Goal: Book appointment/travel/reservation

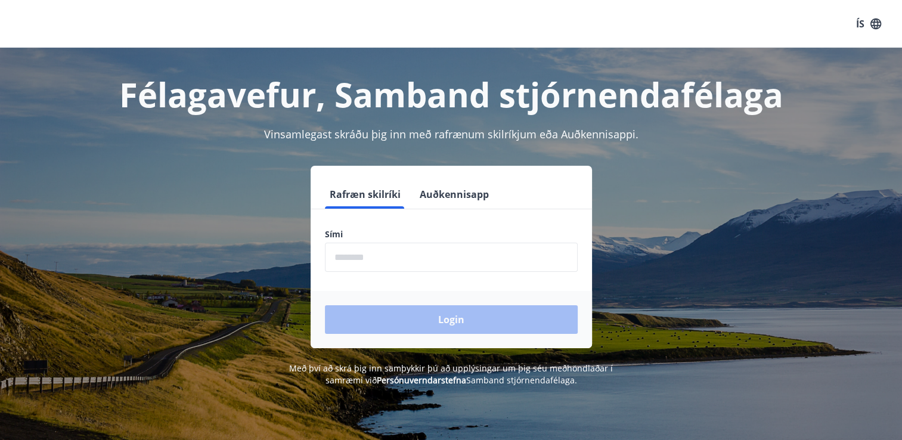
click at [437, 266] on input "phone" at bounding box center [451, 257] width 253 height 29
type input "********"
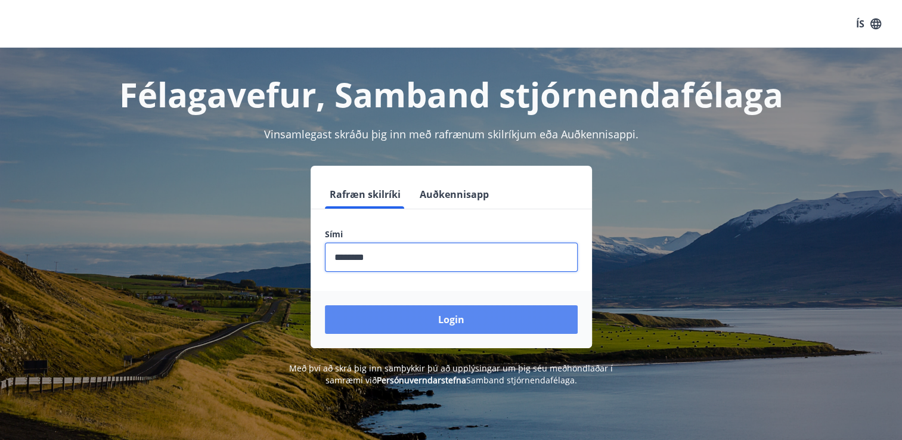
click at [417, 312] on button "Login" at bounding box center [451, 319] width 253 height 29
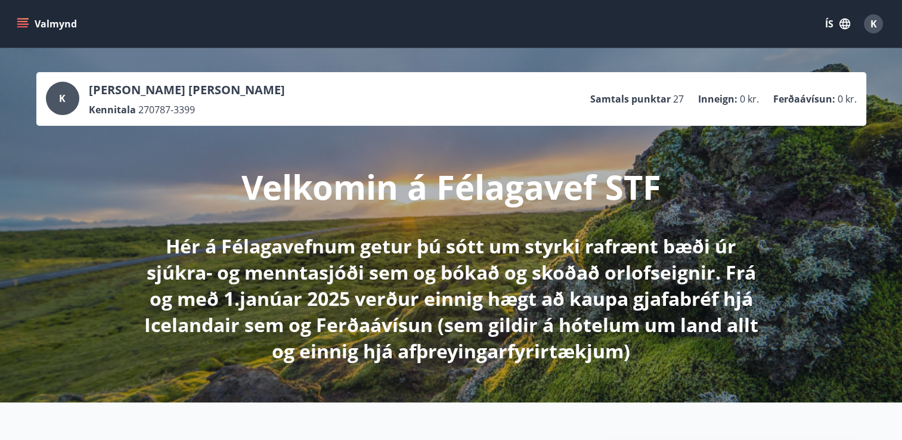
click at [20, 27] on icon "menu" at bounding box center [23, 24] width 12 height 12
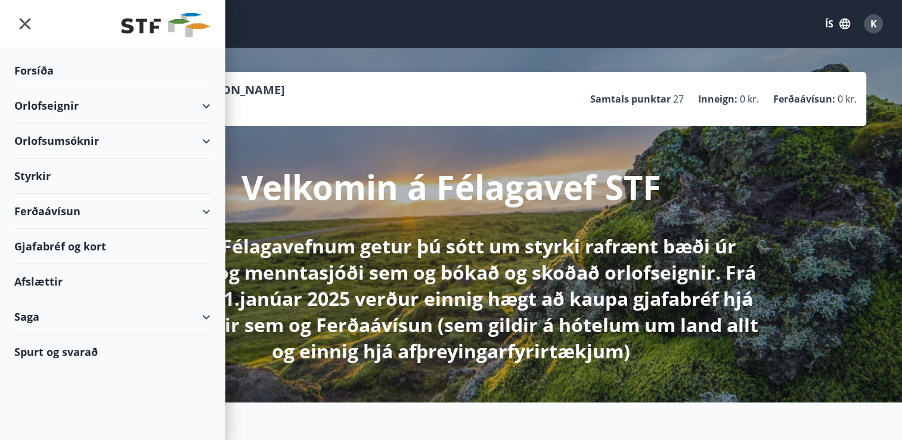
click at [67, 111] on div "Orlofseignir" at bounding box center [112, 105] width 196 height 35
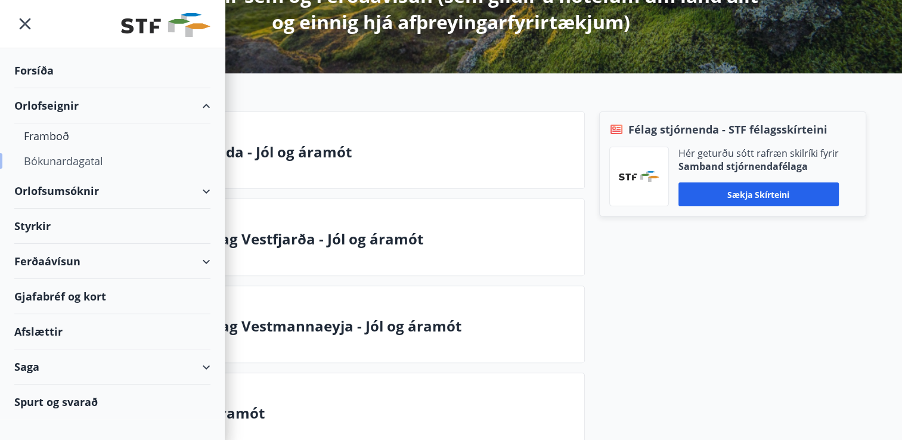
scroll to position [425, 0]
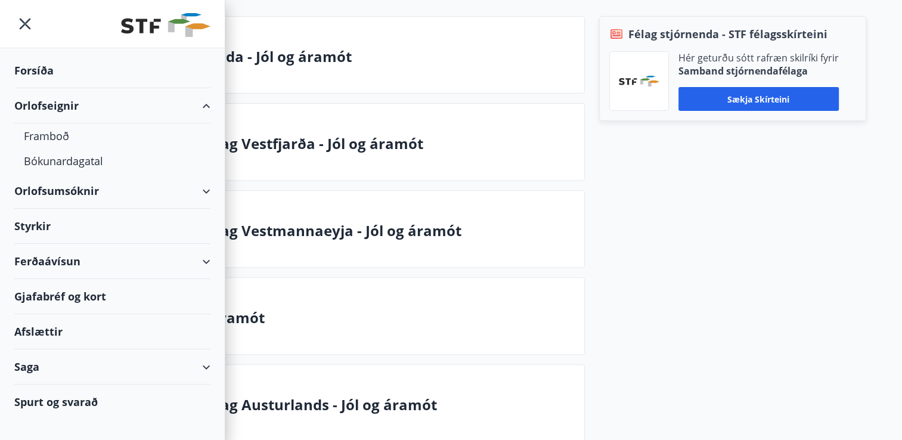
click at [685, 280] on div "Félag stjórnenda - STF félagsskírteini Hér geturðu sótt rafræn skilríki fyrir S…" at bounding box center [725, 320] width 281 height 609
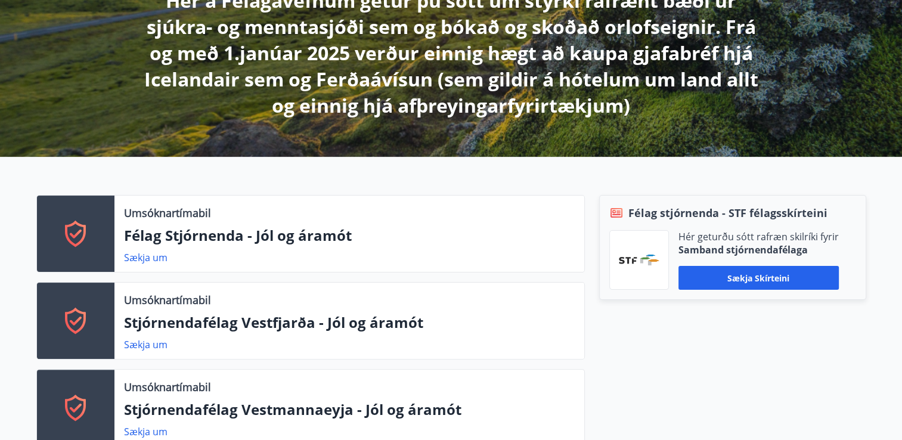
scroll to position [0, 0]
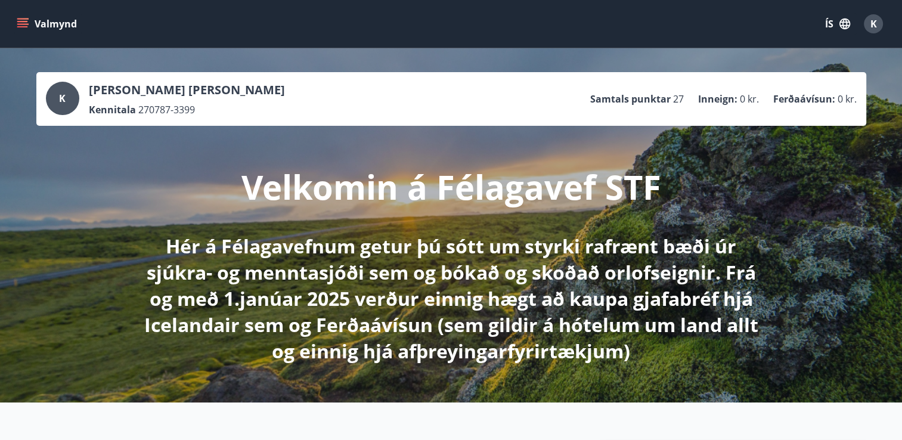
click at [31, 28] on button "Valmynd" at bounding box center [47, 23] width 67 height 21
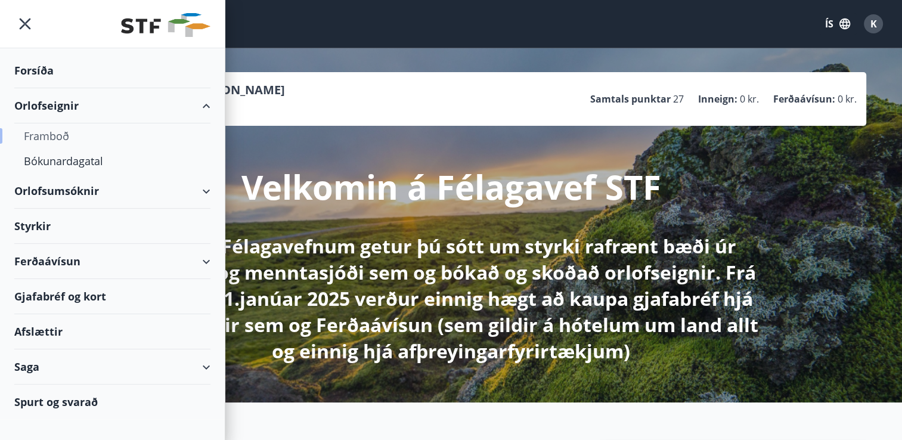
click at [57, 134] on div "Framboð" at bounding box center [112, 135] width 177 height 25
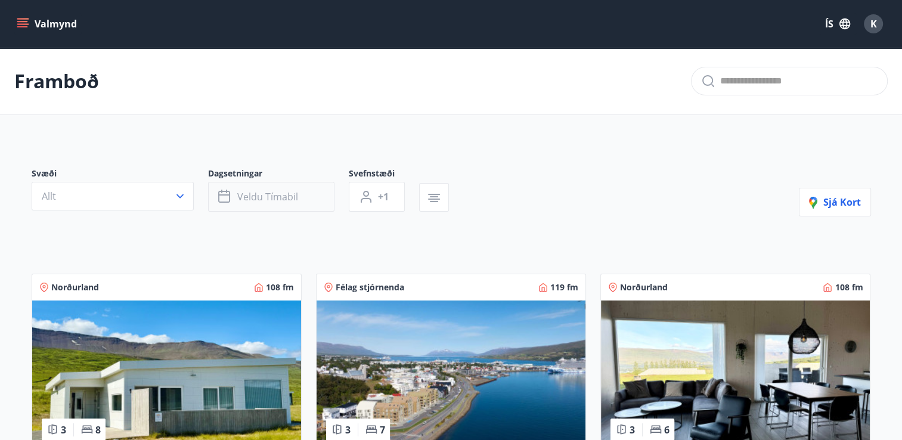
click at [255, 197] on span "Veldu tímabil" at bounding box center [267, 196] width 61 height 13
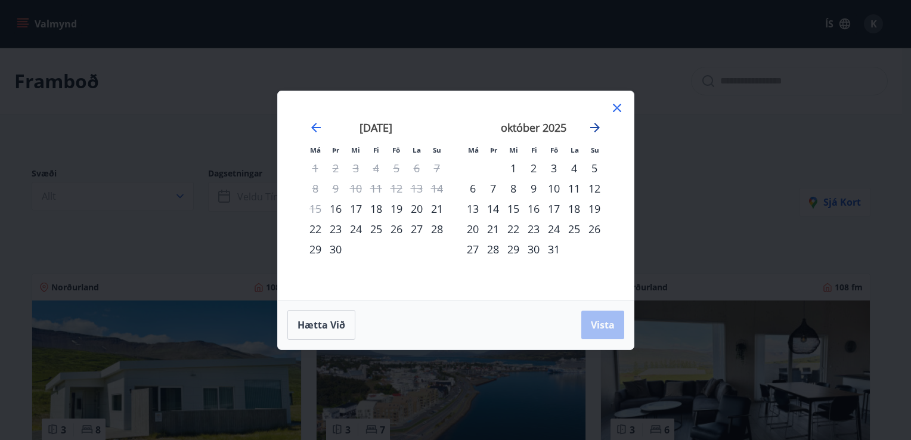
click at [595, 129] on icon "Move forward to switch to the next month." at bounding box center [595, 127] width 14 height 14
click at [596, 209] on div "15" at bounding box center [594, 209] width 20 height 20
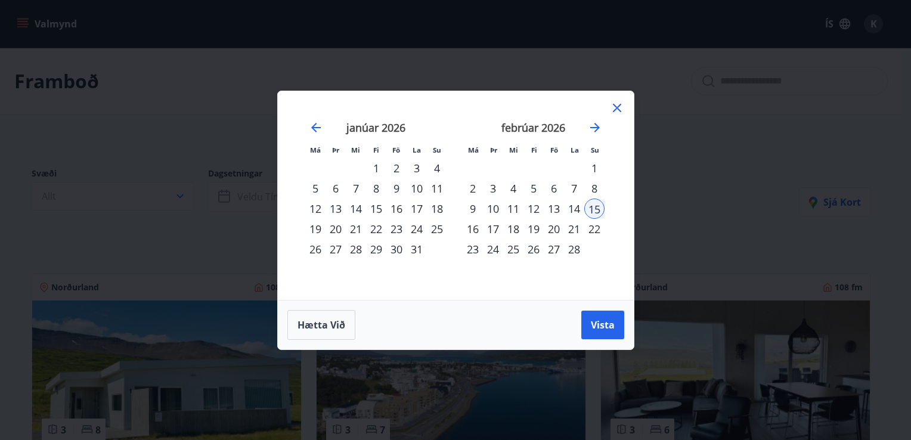
click at [520, 227] on div "18" at bounding box center [513, 229] width 20 height 20
click at [591, 322] on span "Vista" at bounding box center [603, 324] width 24 height 13
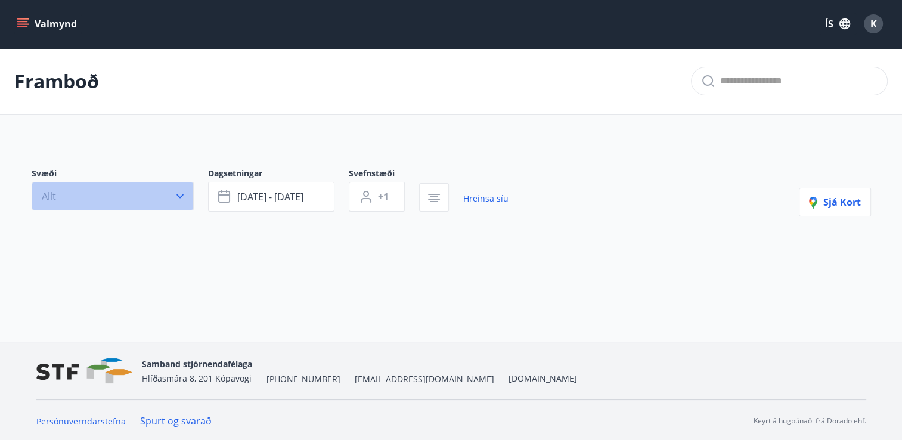
click at [159, 196] on button "Allt" at bounding box center [113, 196] width 162 height 29
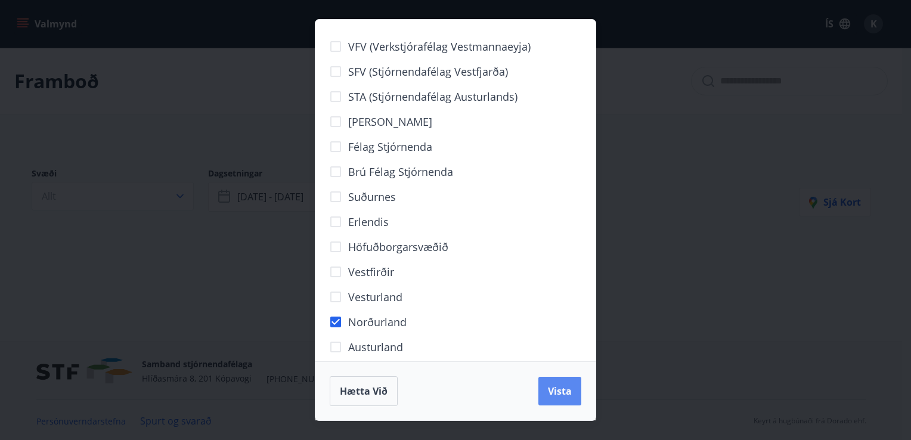
click at [555, 401] on button "Vista" at bounding box center [559, 391] width 43 height 29
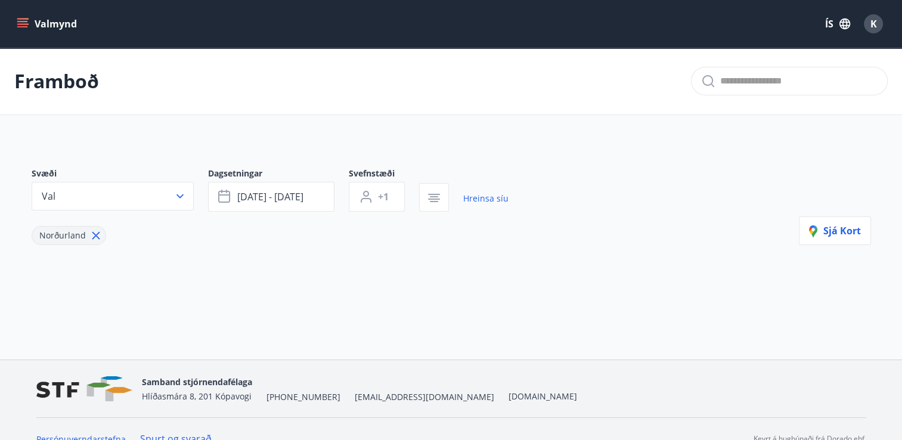
scroll to position [19, 0]
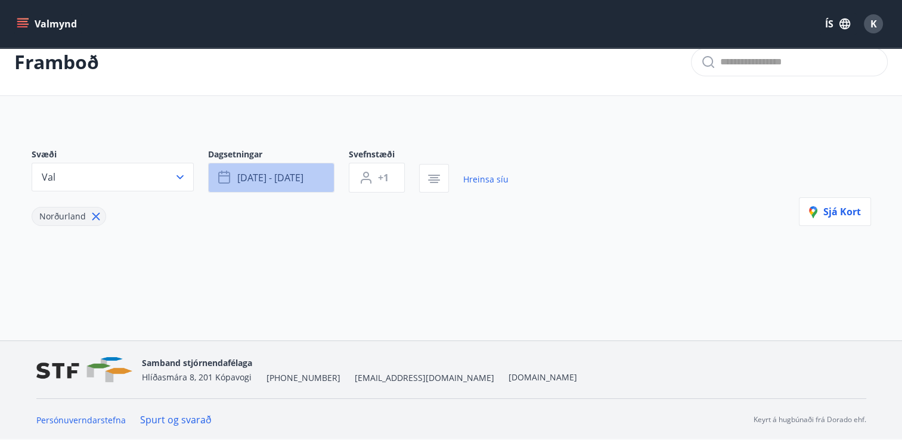
click at [281, 185] on button "[DATE] - [DATE]" at bounding box center [271, 178] width 126 height 30
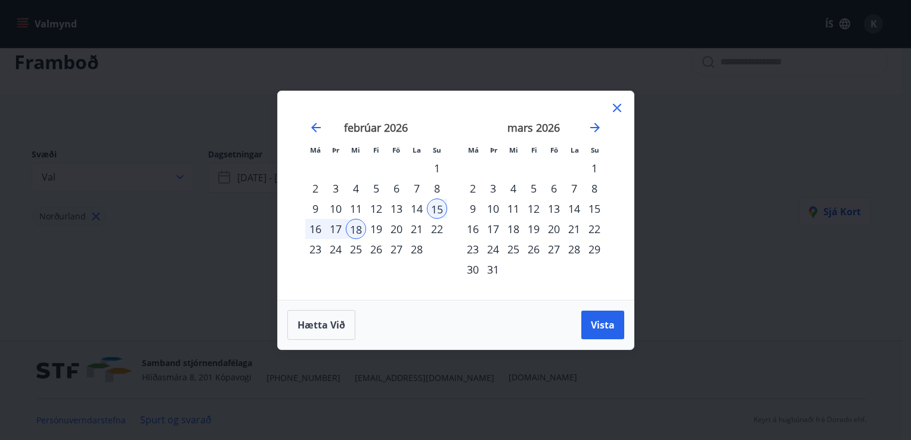
drag, startPoint x: 594, startPoint y: 332, endPoint x: 577, endPoint y: 323, distance: 19.5
click at [577, 323] on div "Hætta við Vista" at bounding box center [455, 325] width 337 height 30
click at [591, 325] on span "Vista" at bounding box center [603, 324] width 24 height 13
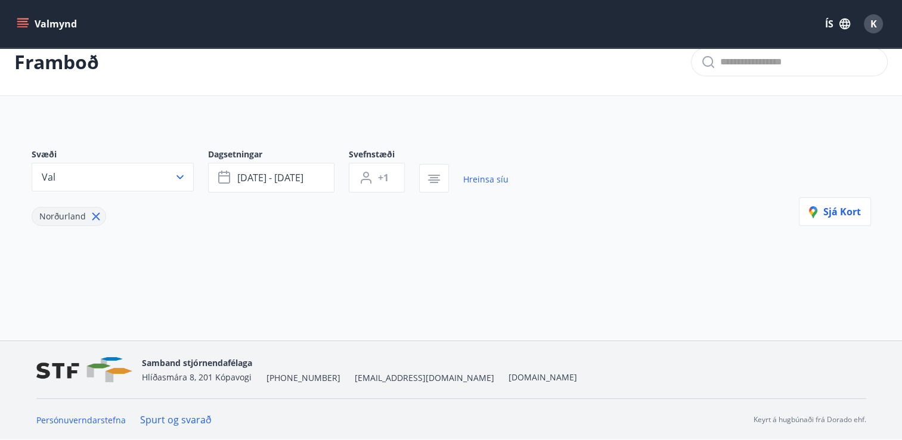
click at [89, 218] on icon at bounding box center [95, 216] width 13 height 13
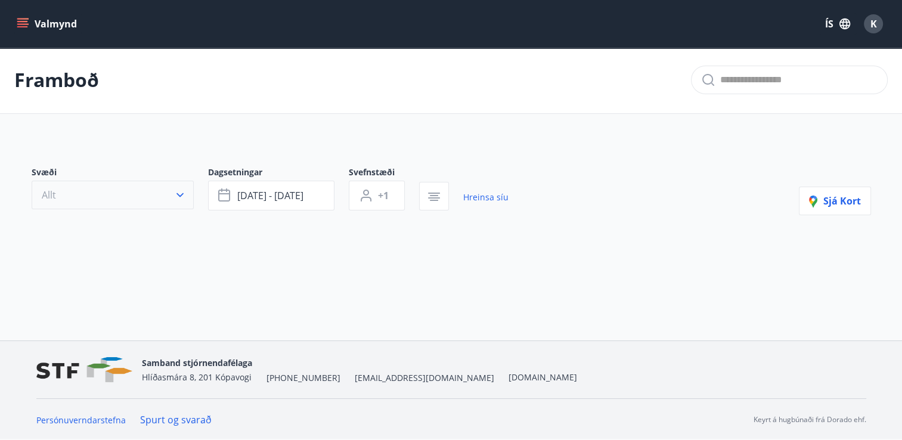
click at [141, 202] on button "Allt" at bounding box center [113, 195] width 162 height 29
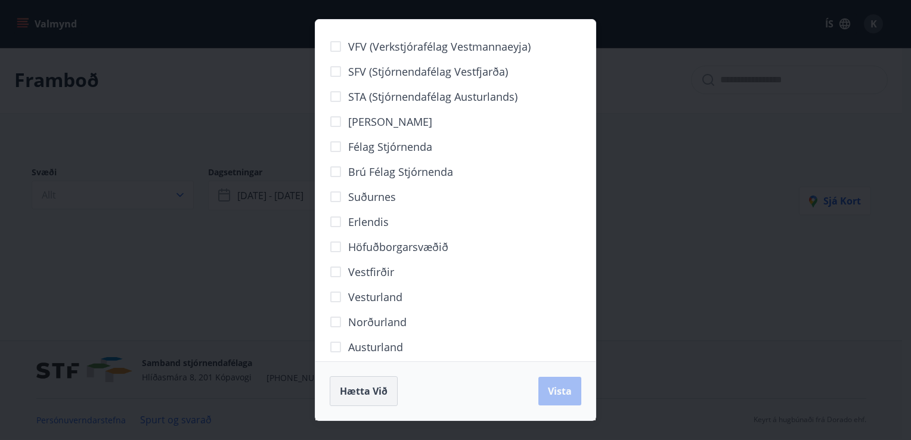
click at [370, 395] on span "Hætta við" at bounding box center [364, 391] width 48 height 13
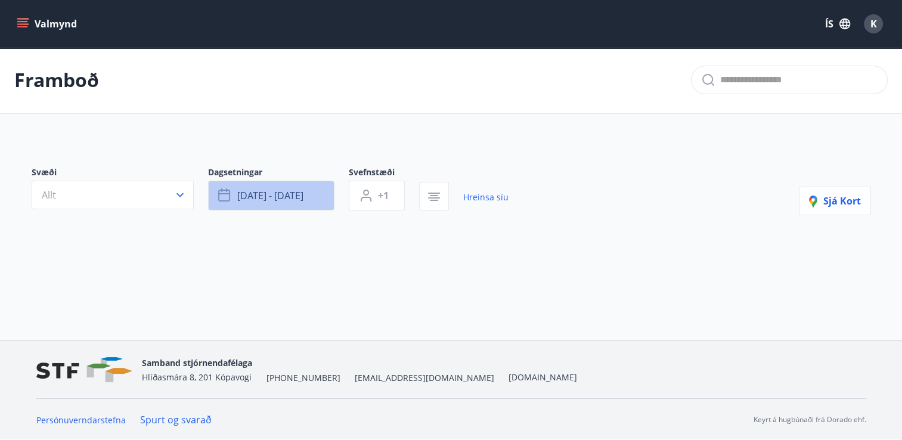
click at [298, 204] on button "[DATE] - [DATE]" at bounding box center [271, 196] width 126 height 30
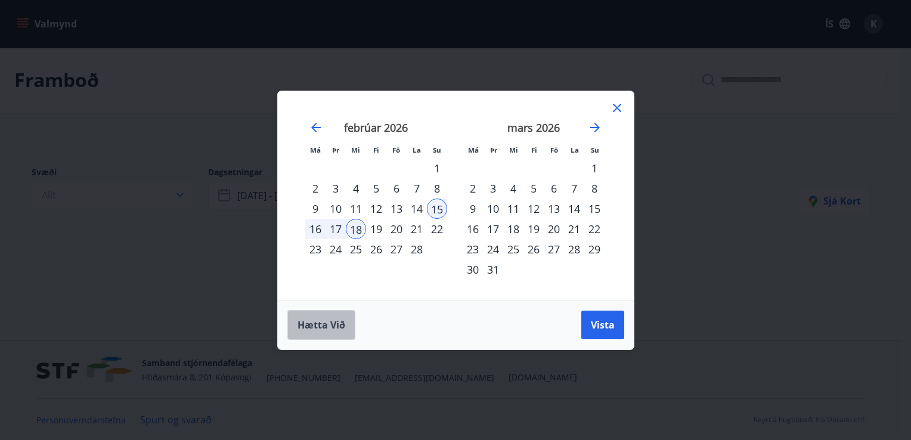
click at [324, 329] on span "Hætta við" at bounding box center [322, 324] width 48 height 13
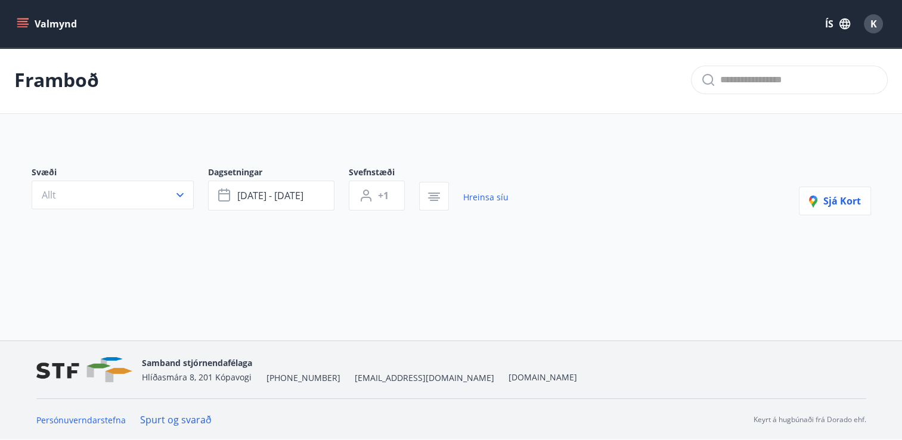
click at [21, 29] on icon "menu" at bounding box center [23, 24] width 12 height 12
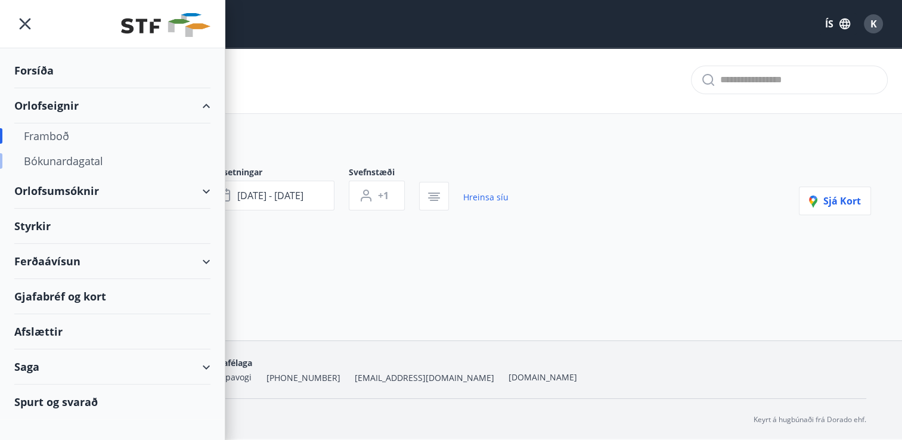
click at [48, 159] on div "Bókunardagatal" at bounding box center [112, 160] width 177 height 25
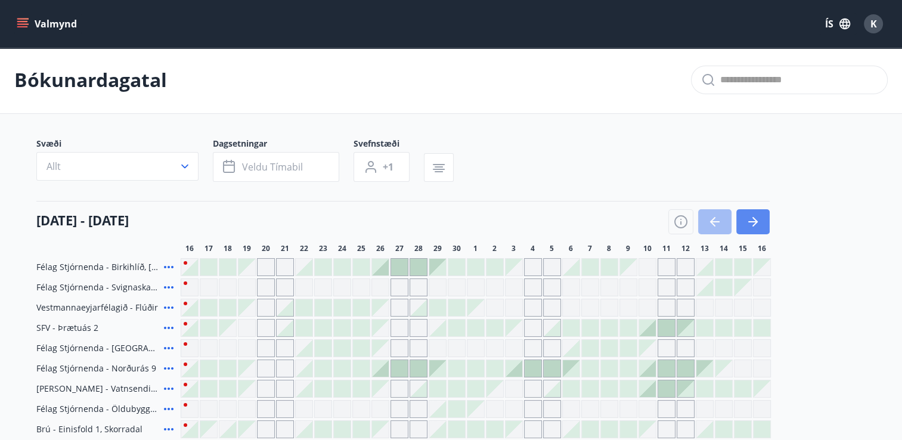
click at [763, 212] on button "button" at bounding box center [752, 221] width 33 height 25
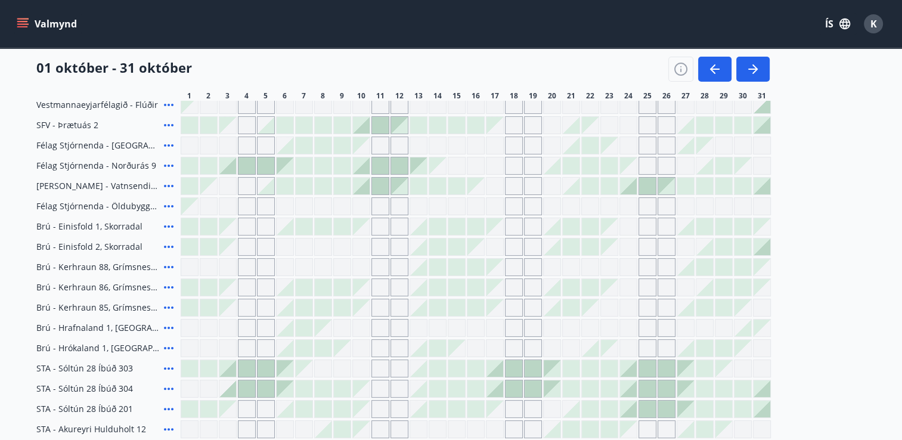
scroll to position [203, 0]
click at [749, 71] on icon "button" at bounding box center [753, 69] width 14 height 14
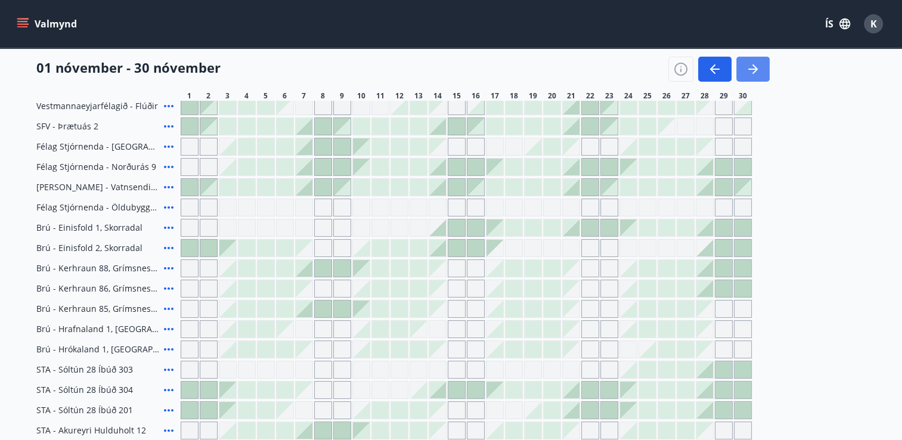
click at [749, 71] on icon "button" at bounding box center [753, 69] width 14 height 14
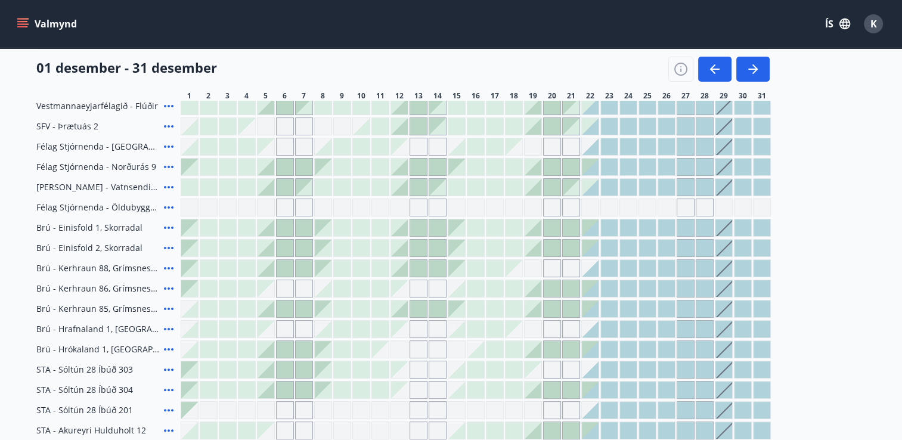
click at [760, 65] on button "button" at bounding box center [752, 69] width 33 height 25
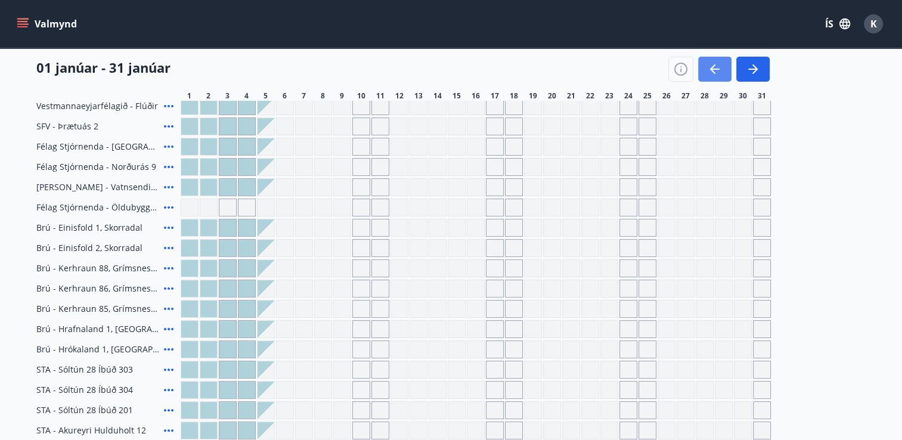
click at [714, 69] on icon "button" at bounding box center [715, 69] width 10 height 1
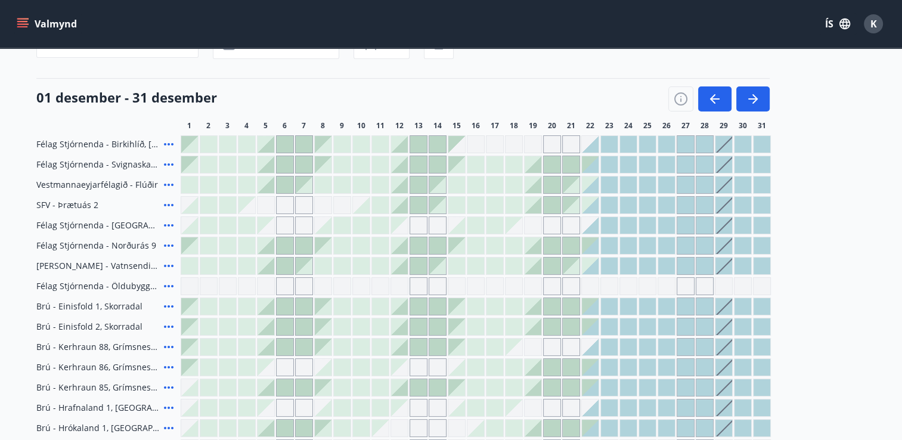
scroll to position [123, 0]
